Goal: Task Accomplishment & Management: Complete application form

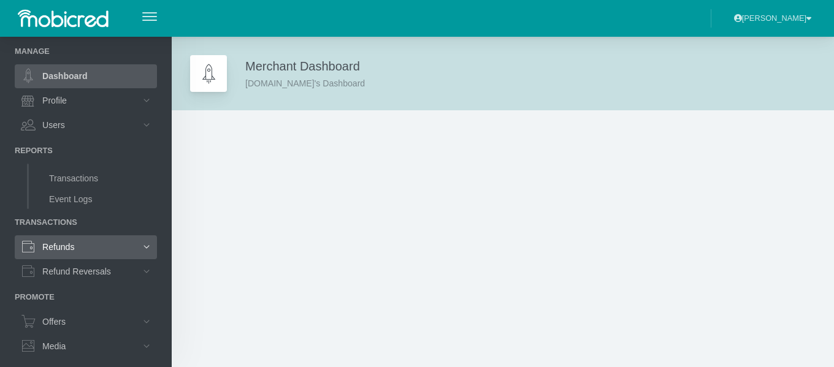
click at [71, 242] on link "Refunds" at bounding box center [86, 246] width 142 height 23
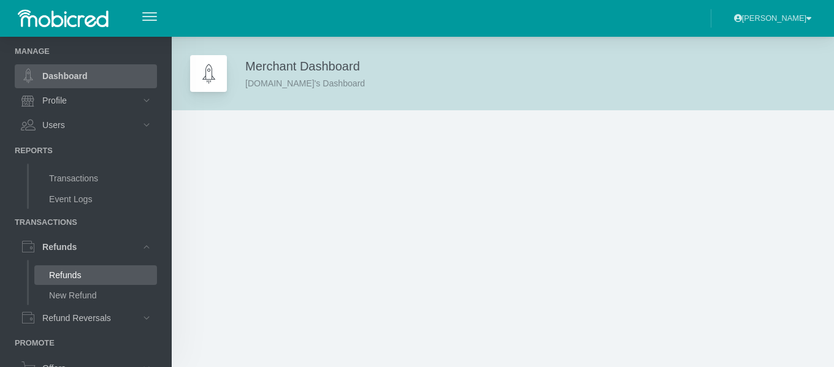
click at [78, 276] on link "Refunds" at bounding box center [95, 275] width 123 height 20
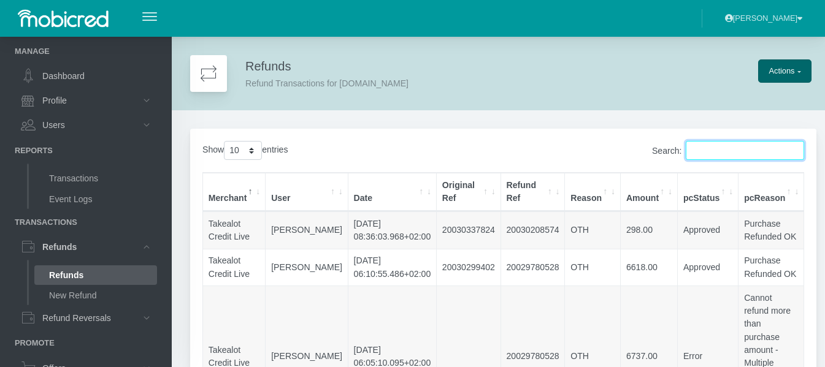
paste input "190903191"
click at [724, 158] on input "Search:" at bounding box center [744, 150] width 118 height 19
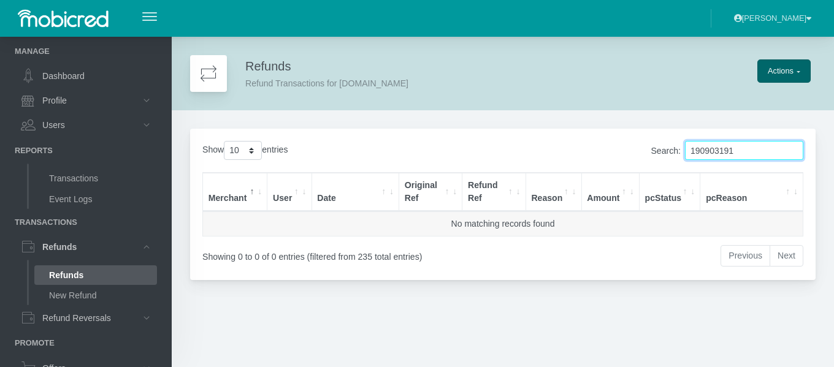
type input "190903191"
click at [793, 149] on input "190903191" at bounding box center [744, 150] width 118 height 19
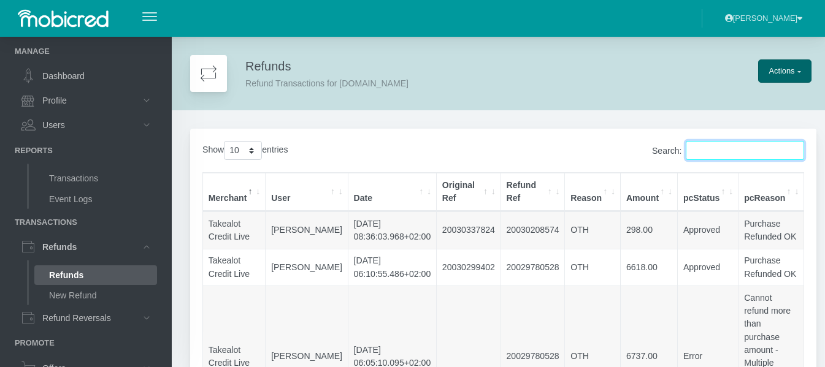
paste input "189455030"
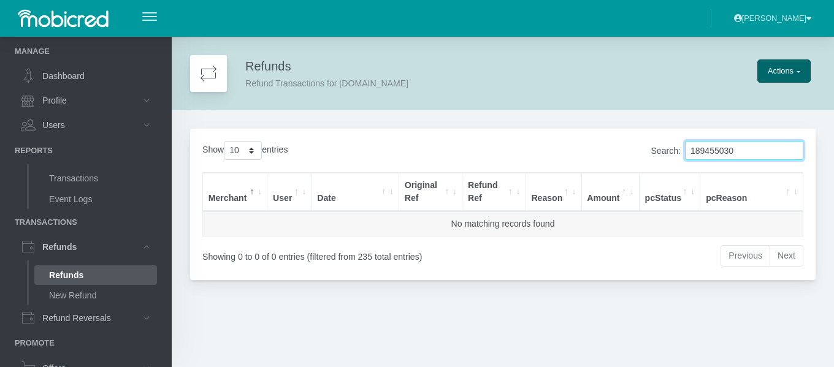
type input "189455030"
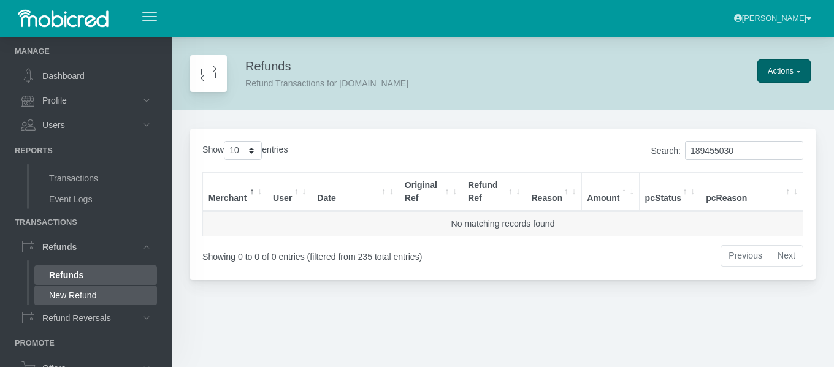
click at [77, 292] on link "New Refund" at bounding box center [95, 296] width 123 height 20
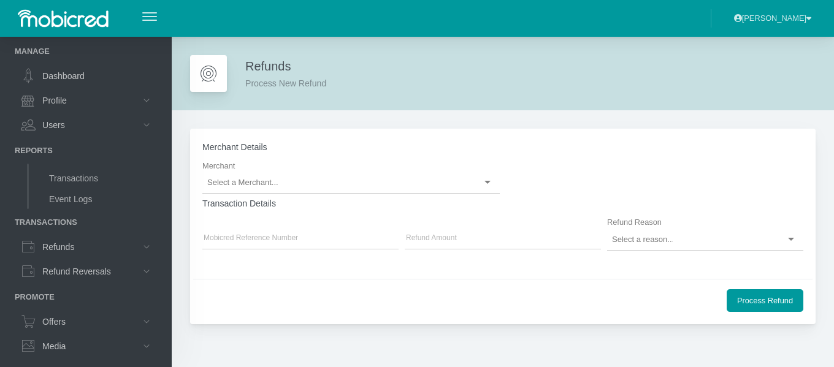
click at [241, 178] on input "select-one" at bounding box center [242, 182] width 70 height 11
click at [232, 242] on input "Mobicred Reference Number" at bounding box center [300, 239] width 196 height 18
click at [218, 235] on input "Mobicred Reference Number" at bounding box center [300, 239] width 196 height 18
paste input "20029985514"
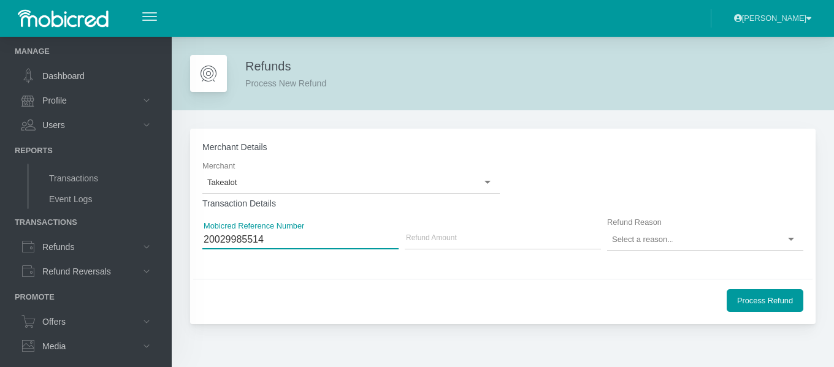
type input "20029985514"
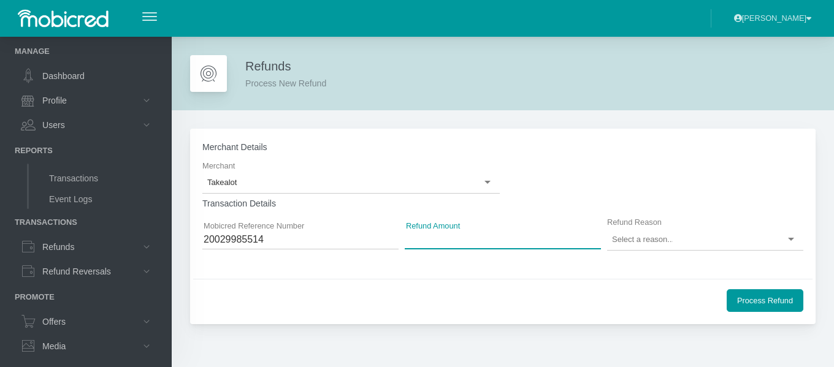
drag, startPoint x: 443, startPoint y: 240, endPoint x: 431, endPoint y: 236, distance: 12.4
click at [442, 240] on input "Refund Amount" at bounding box center [503, 239] width 196 height 18
type input "329.00"
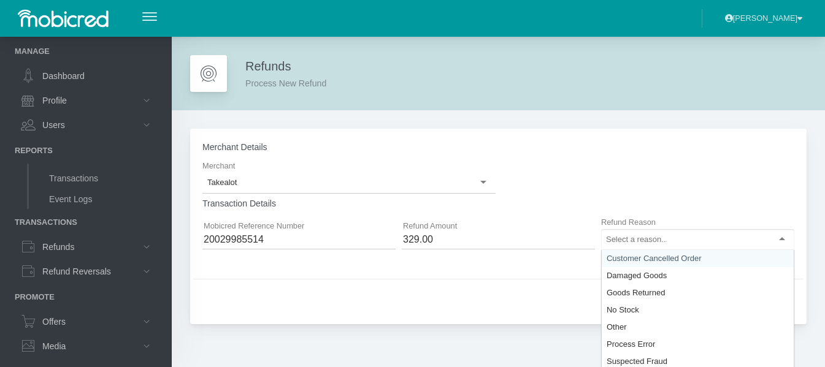
click at [633, 239] on input "select-one" at bounding box center [636, 239] width 61 height 11
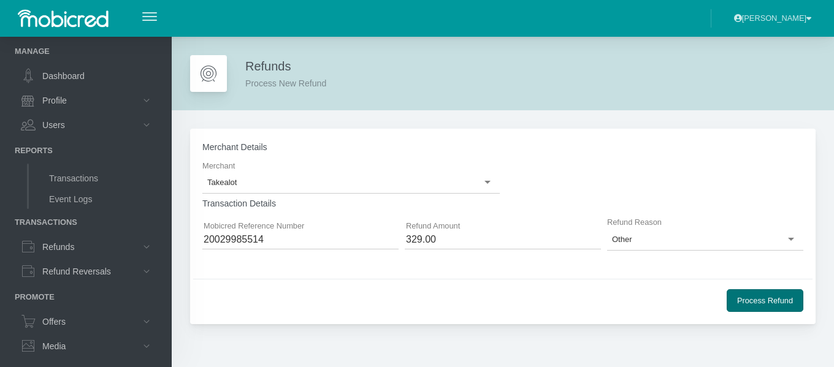
click at [766, 299] on button "Process Refund" at bounding box center [764, 300] width 77 height 23
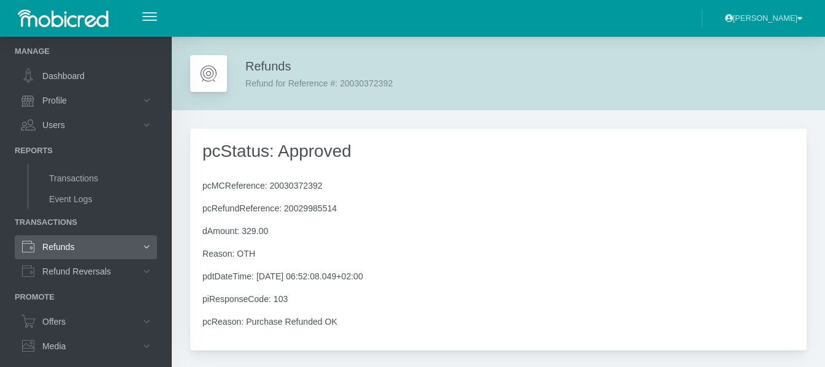
click at [66, 246] on link "Refunds" at bounding box center [86, 246] width 142 height 23
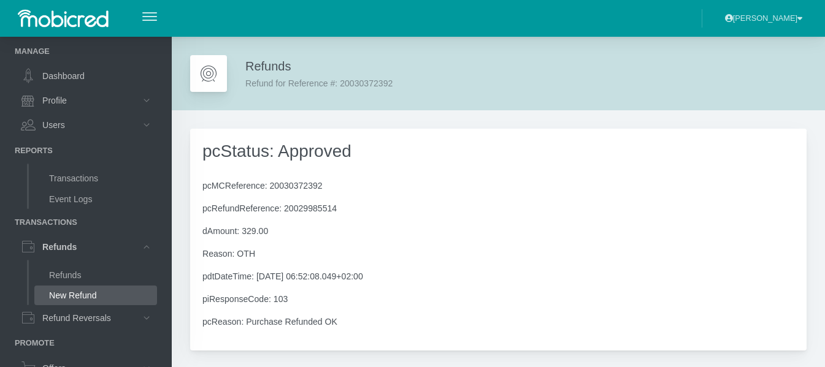
click at [63, 292] on link "New Refund" at bounding box center [95, 296] width 123 height 20
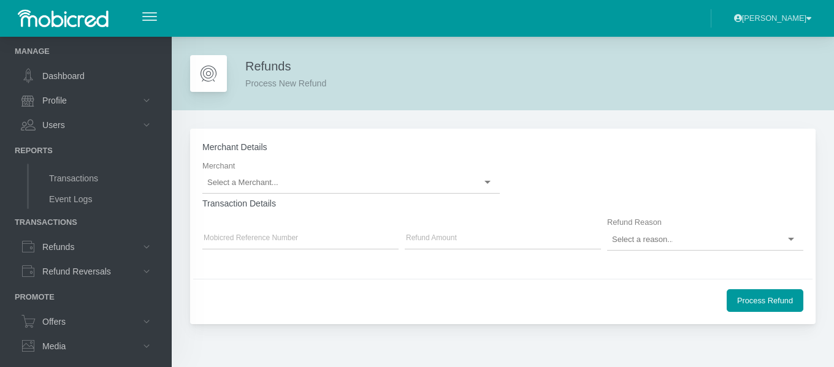
click at [244, 186] on input "select-one" at bounding box center [242, 182] width 70 height 11
click at [224, 240] on input "Mobicred Reference Number" at bounding box center [300, 239] width 196 height 18
paste input "20029641489"
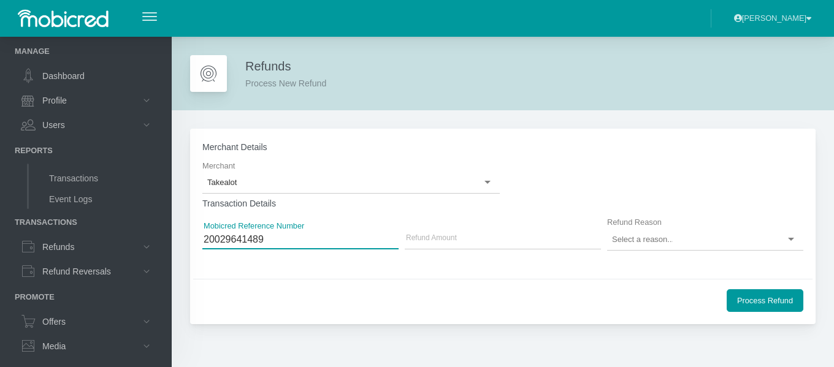
type input "20029641489"
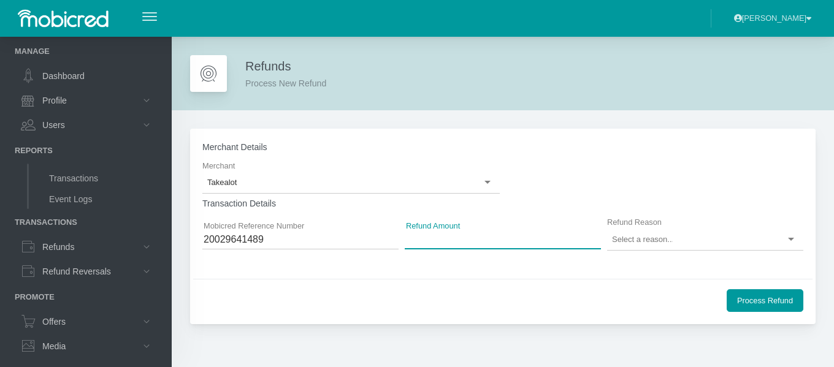
click at [419, 240] on input "Refund Amount" at bounding box center [503, 239] width 196 height 18
type input "199.00"
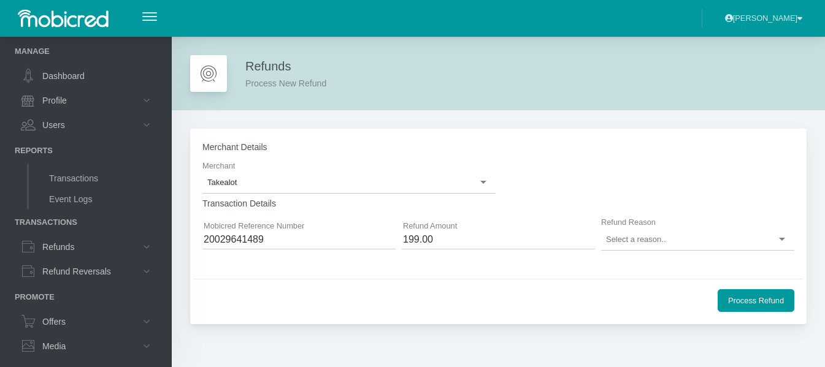
click at [628, 236] on input "select-one" at bounding box center [636, 239] width 61 height 11
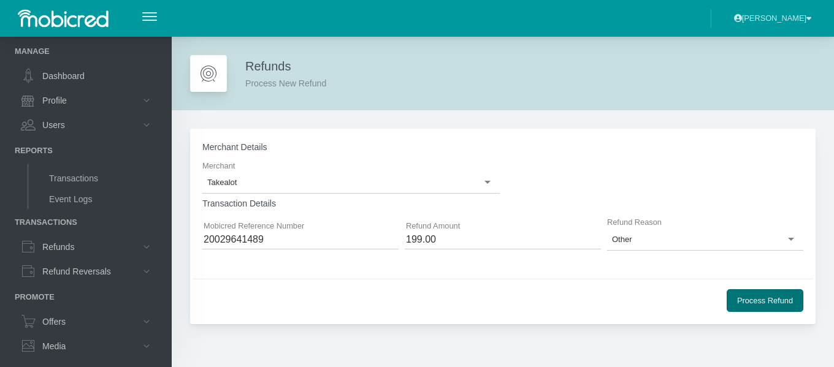
click at [766, 302] on button "Process Refund" at bounding box center [764, 300] width 77 height 23
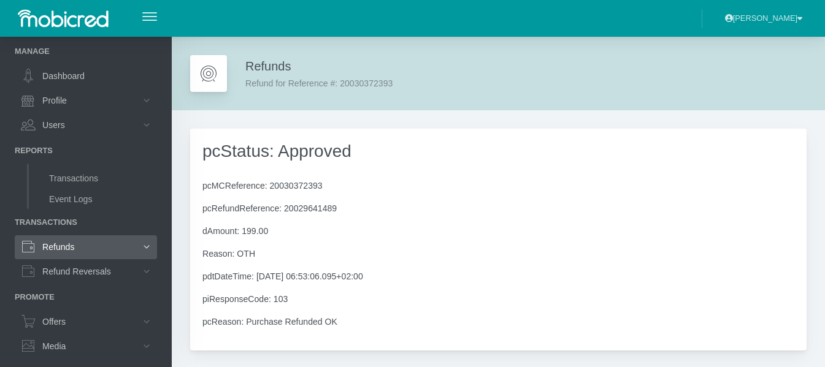
click at [59, 246] on link "Refunds" at bounding box center [86, 246] width 142 height 23
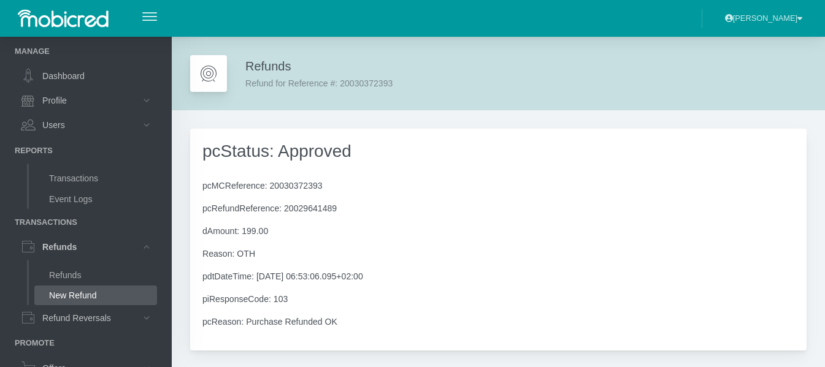
click at [68, 291] on link "New Refund" at bounding box center [95, 296] width 123 height 20
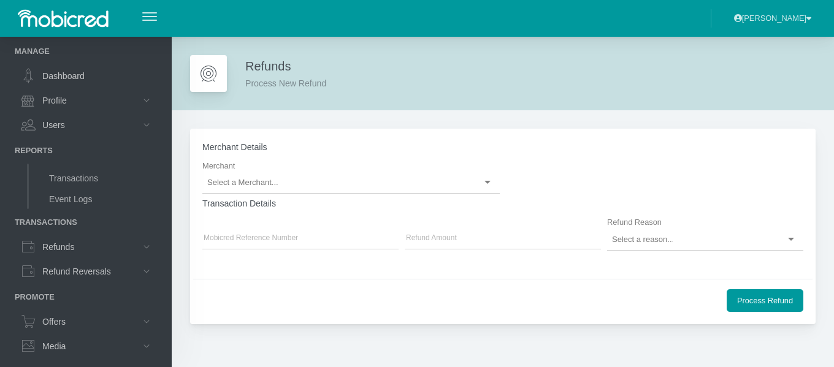
click at [248, 183] on input "select-one" at bounding box center [242, 182] width 70 height 11
click at [238, 234] on input "Mobicred Reference Number" at bounding box center [300, 239] width 196 height 18
paste input "20030092085"
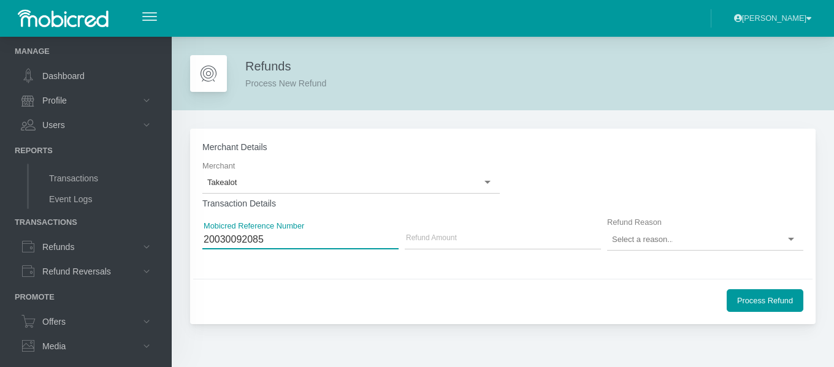
type input "20030092085"
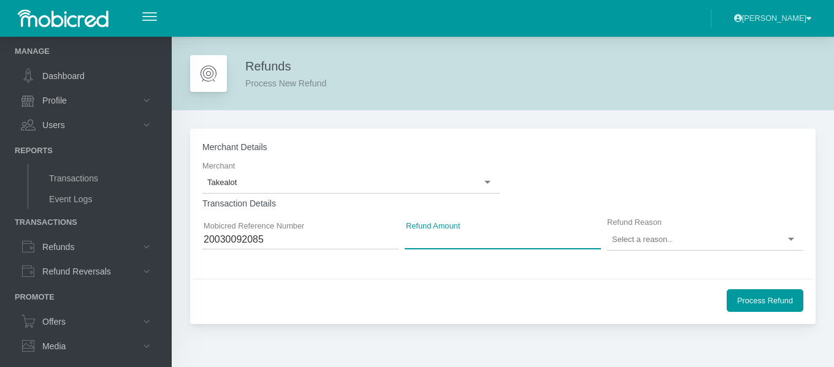
click at [432, 237] on input "Refund Amount" at bounding box center [503, 239] width 196 height 18
type input "999.00"
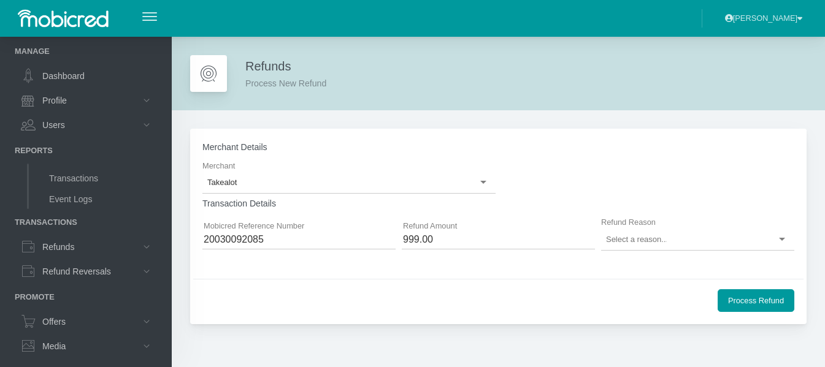
click at [649, 241] on input "select-one" at bounding box center [636, 239] width 61 height 11
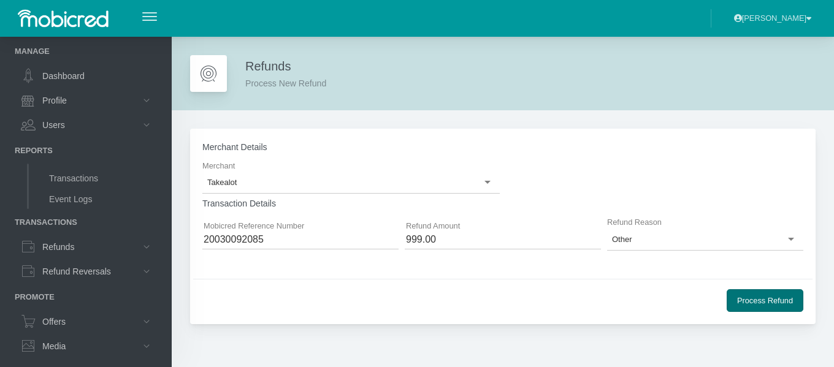
click at [752, 300] on button "Process Refund" at bounding box center [764, 300] width 77 height 23
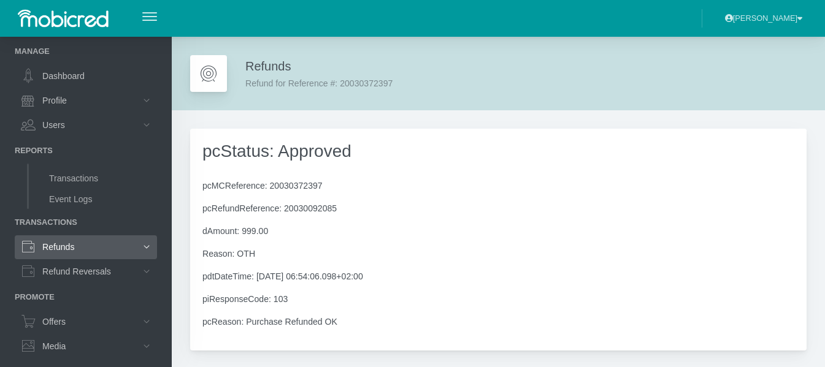
click at [70, 246] on link "Refunds" at bounding box center [86, 246] width 142 height 23
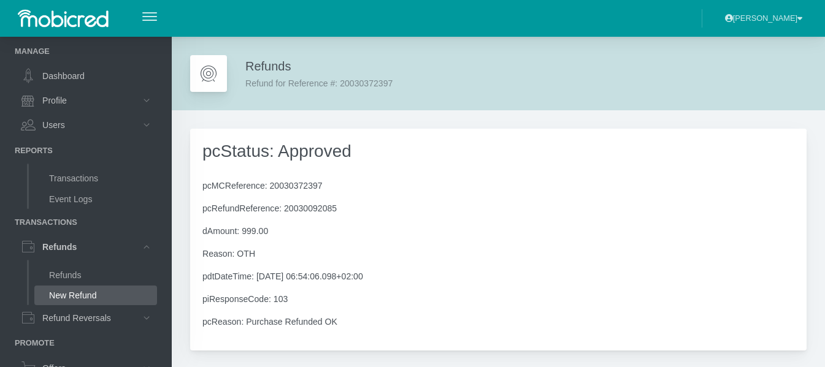
click at [74, 291] on link "New Refund" at bounding box center [95, 296] width 123 height 20
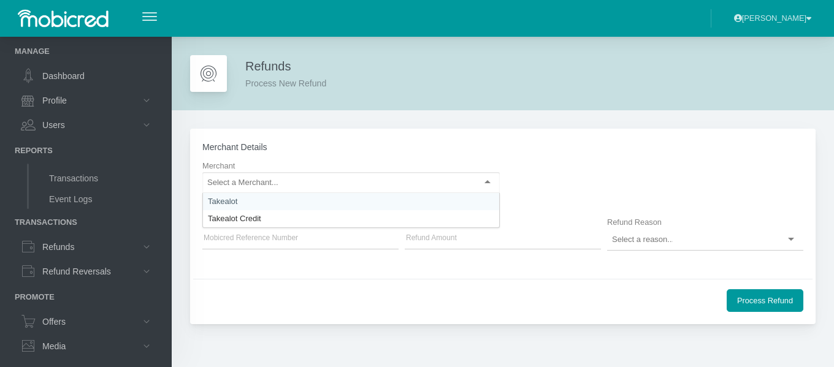
click at [262, 185] on input "select-one" at bounding box center [242, 182] width 70 height 11
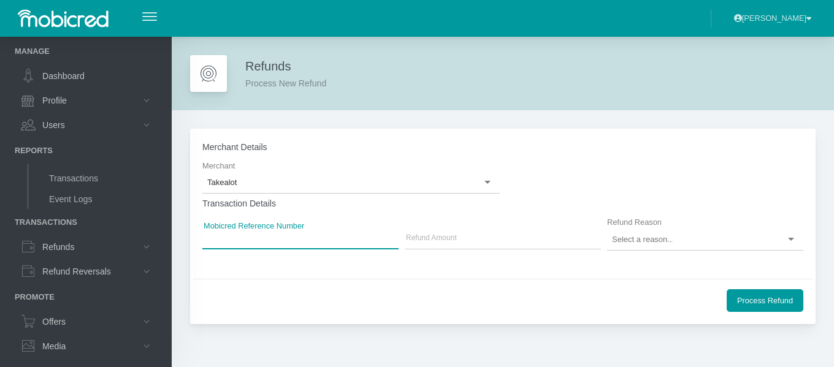
drag, startPoint x: 229, startPoint y: 237, endPoint x: 176, endPoint y: 250, distance: 54.3
click at [229, 237] on input "Mobicred Reference Number" at bounding box center [300, 239] width 196 height 18
click at [226, 238] on input "Mobicred Reference Number" at bounding box center [300, 239] width 196 height 18
paste input "20030067152"
type input "20030067152"
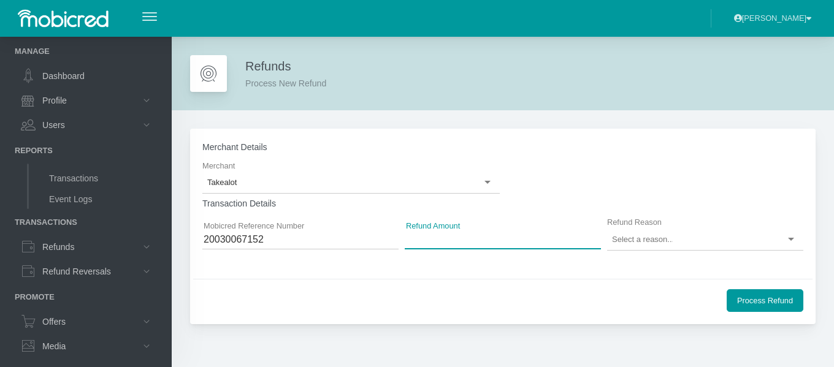
click at [417, 235] on input "Refund Amount" at bounding box center [503, 239] width 196 height 18
type input "35.00"
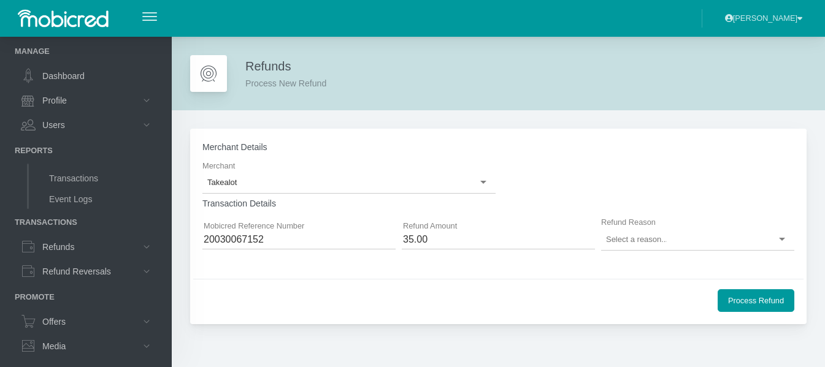
click at [644, 235] on input "select-one" at bounding box center [636, 239] width 61 height 11
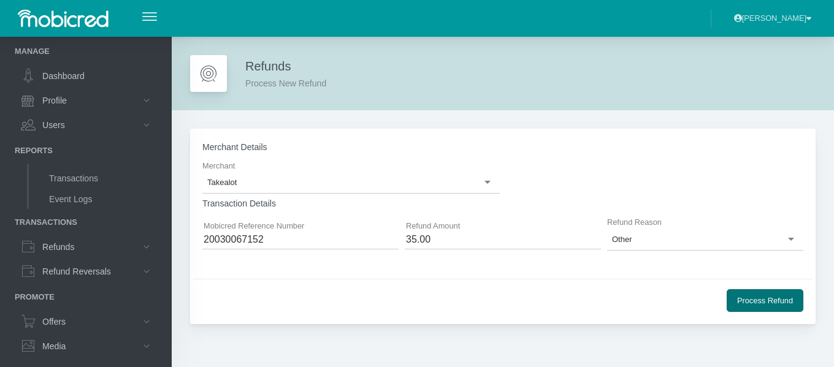
click at [754, 299] on button "Process Refund" at bounding box center [764, 300] width 77 height 23
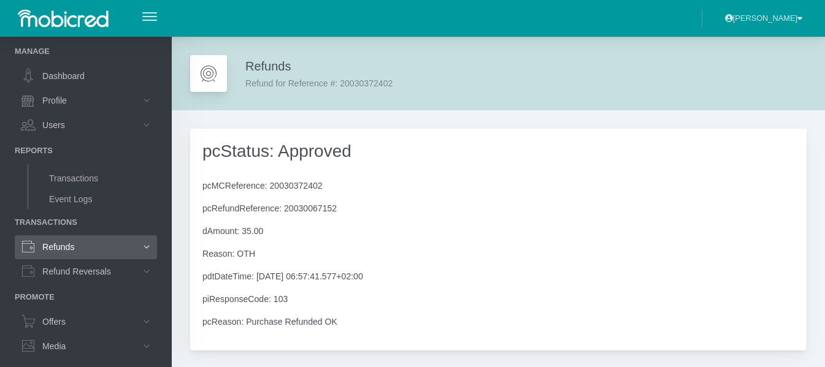
click at [69, 245] on link "Refunds" at bounding box center [86, 246] width 142 height 23
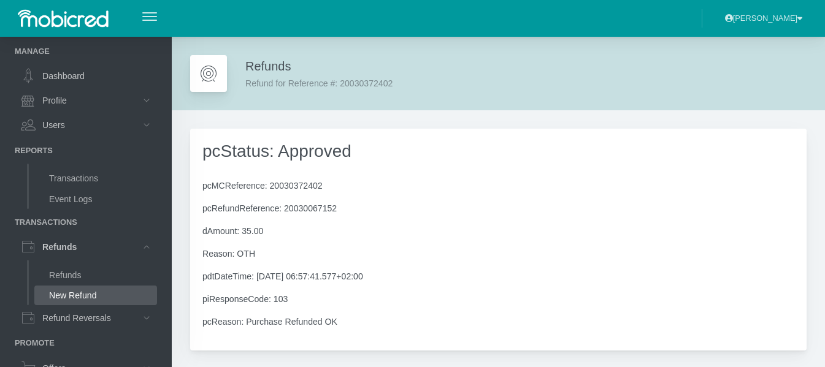
click at [67, 295] on link "New Refund" at bounding box center [95, 296] width 123 height 20
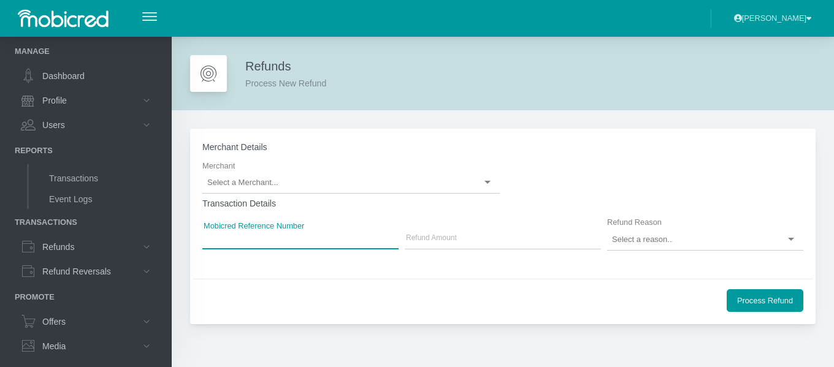
click at [218, 237] on input "Mobicred Reference Number" at bounding box center [300, 239] width 196 height 18
paste input "20030355372"
type input "20030355372"
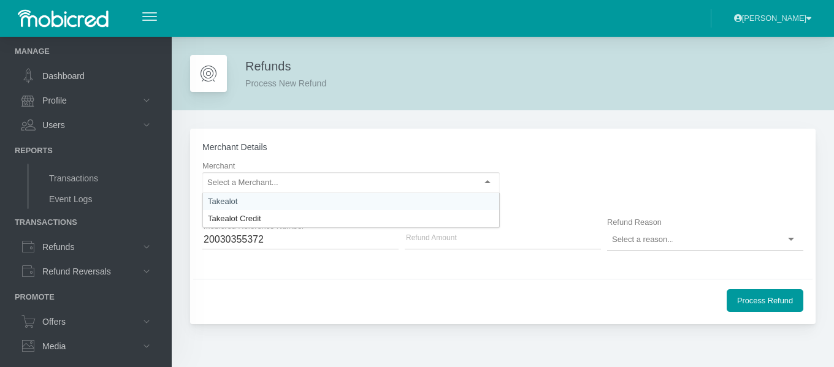
click at [241, 186] on input "select-one" at bounding box center [242, 182] width 70 height 11
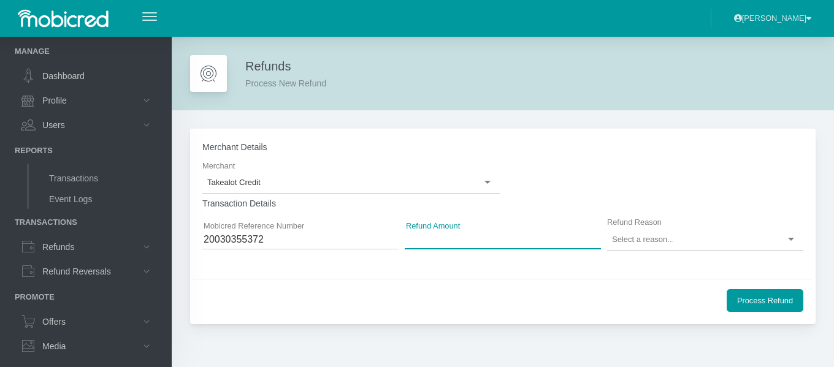
click at [421, 241] on input "Refund Amount" at bounding box center [503, 239] width 196 height 18
type input "811.00"
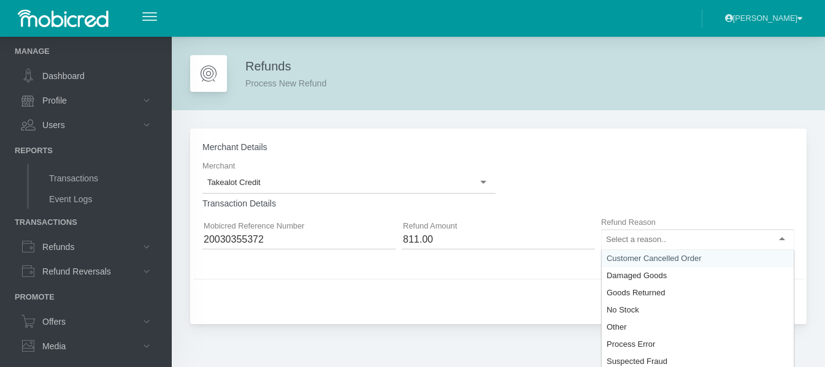
click at [636, 242] on input "select-one" at bounding box center [636, 239] width 61 height 11
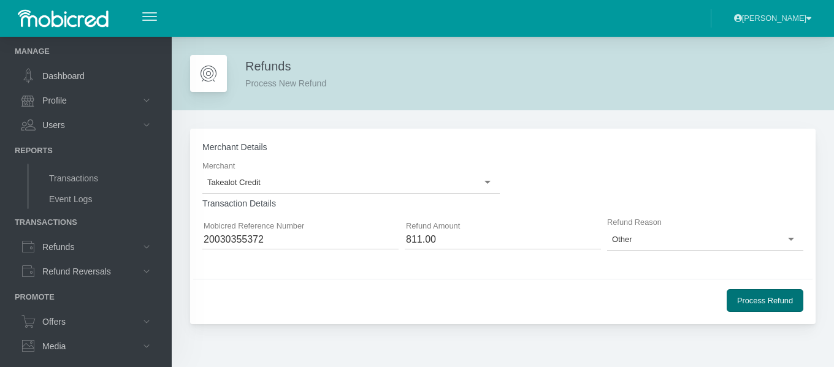
click at [783, 300] on button "Process Refund" at bounding box center [764, 300] width 77 height 23
